Goal: Check status: Check status

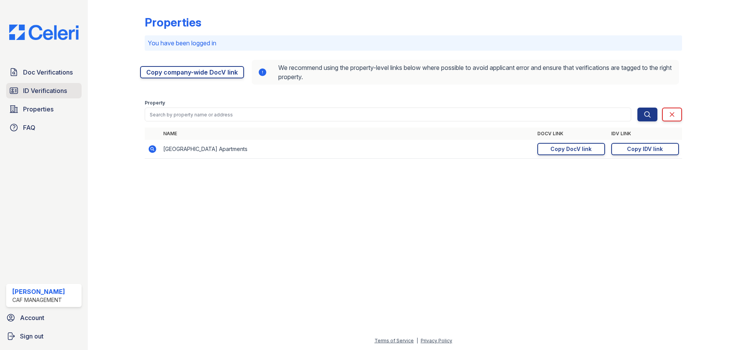
click at [22, 85] on link "ID Verifications" at bounding box center [43, 90] width 75 height 15
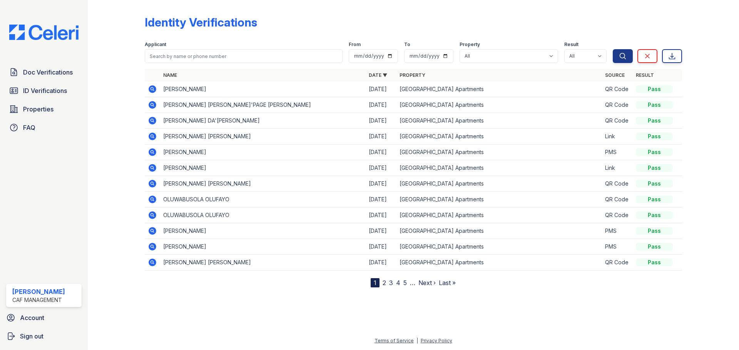
click at [156, 92] on icon at bounding box center [152, 89] width 9 height 9
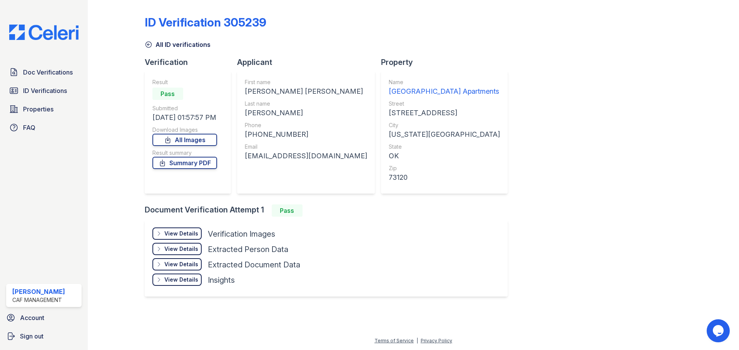
click at [265, 135] on div "[PHONE_NUMBER]" at bounding box center [306, 134] width 122 height 11
drag, startPoint x: 260, startPoint y: 136, endPoint x: 267, endPoint y: 135, distance: 6.3
click at [267, 135] on div "[PHONE_NUMBER]" at bounding box center [306, 134] width 122 height 11
drag, startPoint x: 265, startPoint y: 133, endPoint x: 296, endPoint y: 138, distance: 30.8
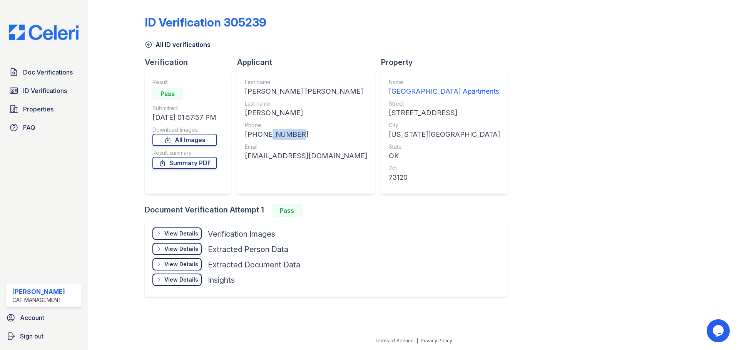
click at [296, 138] on div "[PHONE_NUMBER]" at bounding box center [306, 134] width 122 height 11
click at [270, 130] on div "[PHONE_NUMBER]" at bounding box center [306, 134] width 122 height 11
drag, startPoint x: 264, startPoint y: 137, endPoint x: 422, endPoint y: 147, distance: 158.1
click at [422, 147] on div "Verification Result Pass Submitted [DATE] 01:57:57 PM Download Images All Image…" at bounding box center [329, 131] width 369 height 148
click at [291, 135] on div "[PHONE_NUMBER]" at bounding box center [306, 134] width 122 height 11
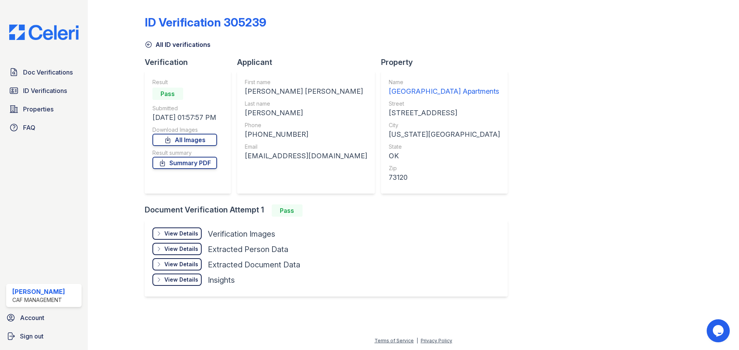
click at [269, 135] on div "[PHONE_NUMBER]" at bounding box center [306, 134] width 122 height 11
click at [315, 125] on div "First name [PERSON_NAME] [PERSON_NAME] Last name [PERSON_NAME] Phone [PHONE_NUM…" at bounding box center [306, 132] width 122 height 108
